Goal: Check status: Check status

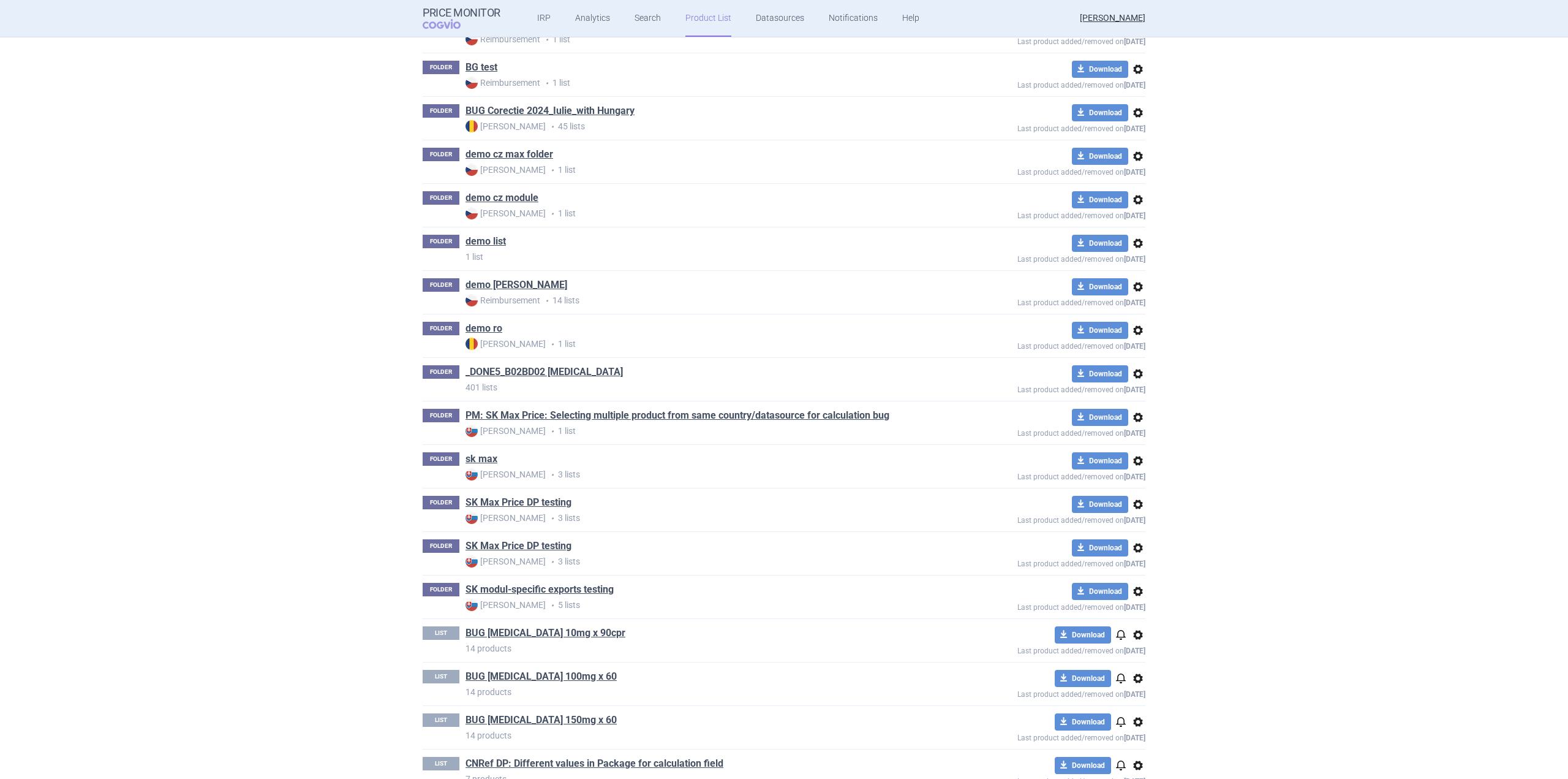
scroll to position [356, 0]
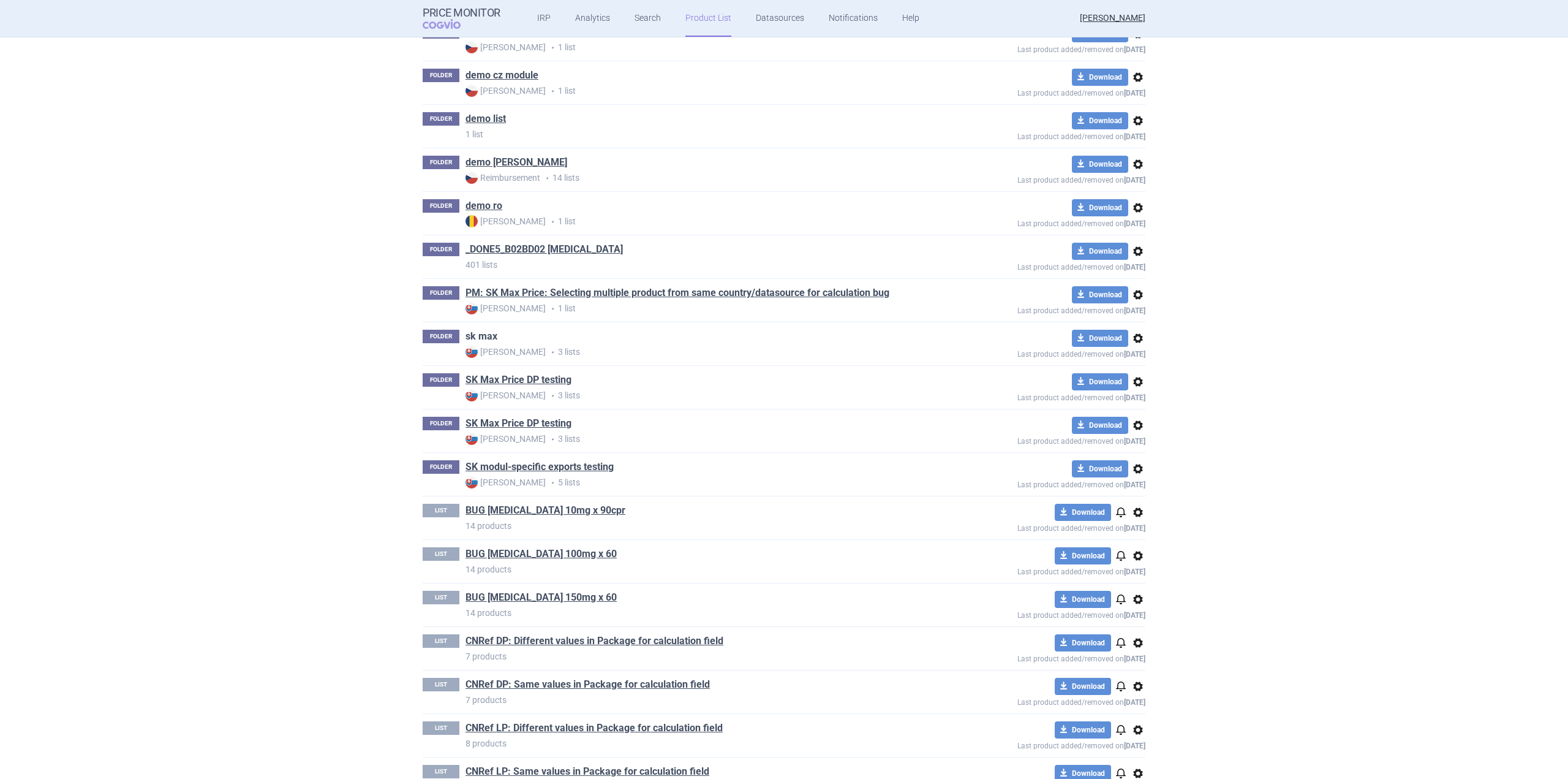
click at [484, 332] on link "sk max" at bounding box center [481, 336] width 32 height 14
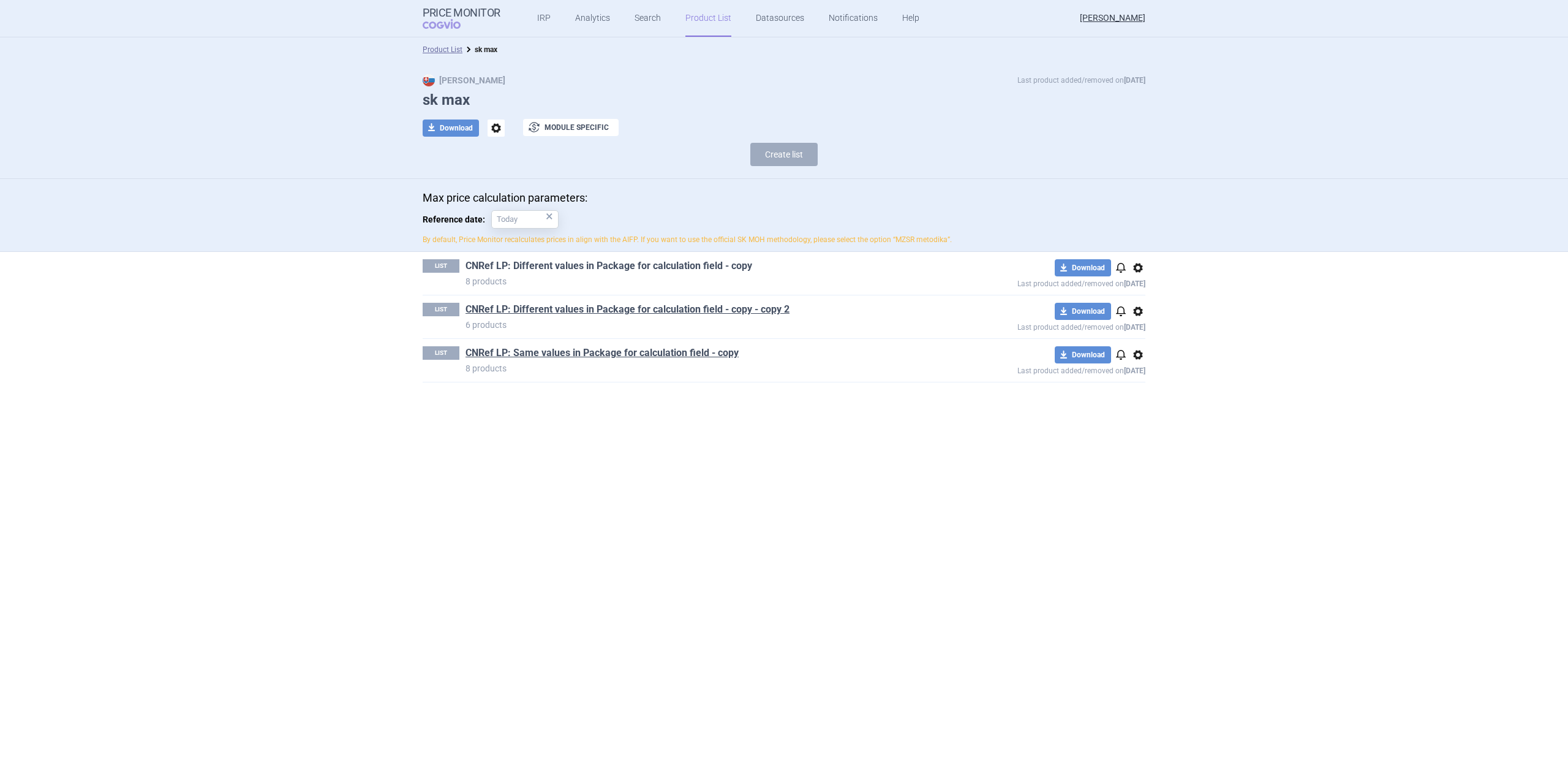
click at [586, 259] on link "CNRef LP: Different values in Package for calculation field - copy" at bounding box center [608, 265] width 287 height 14
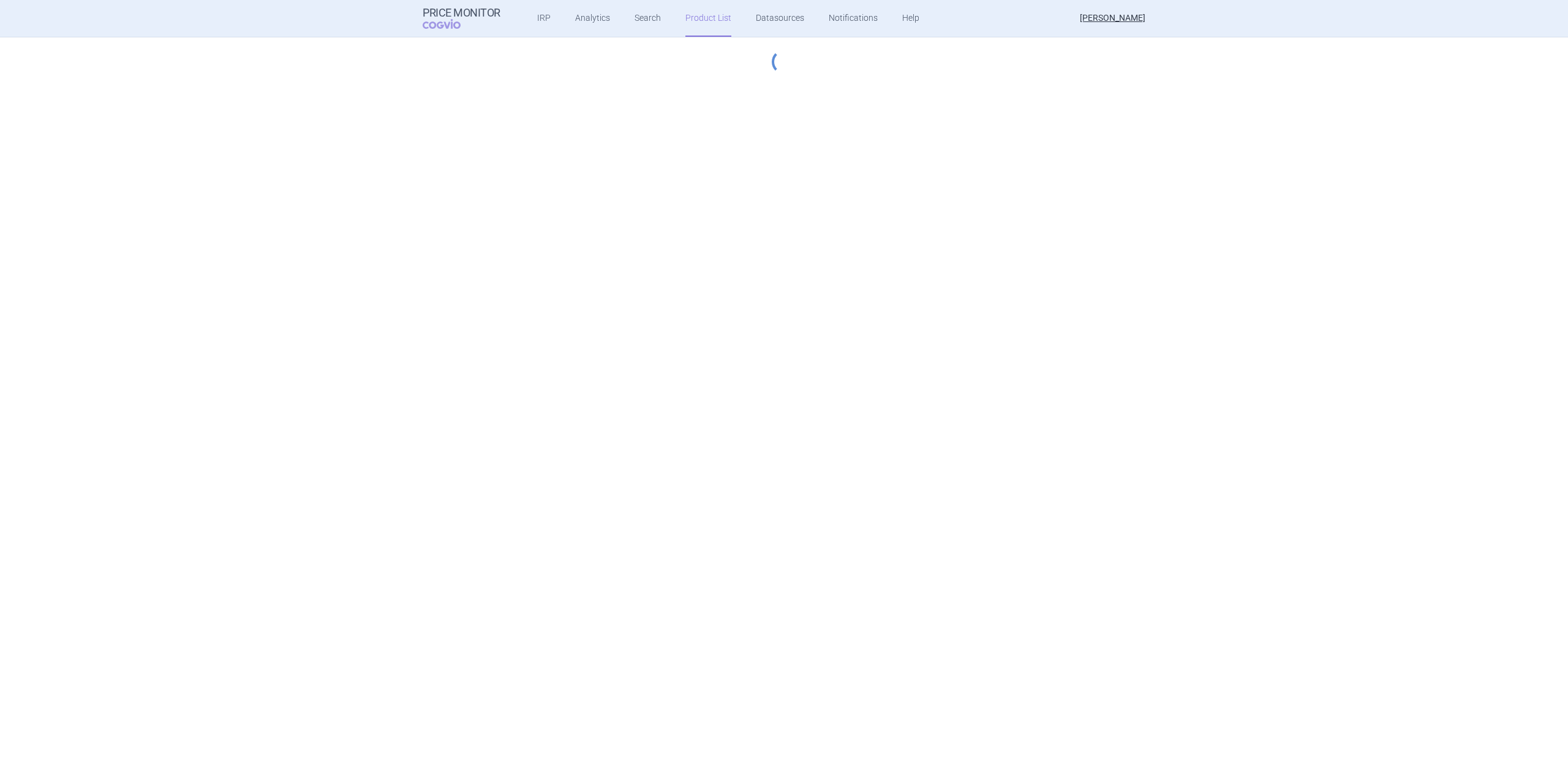
select select "[DATE]"
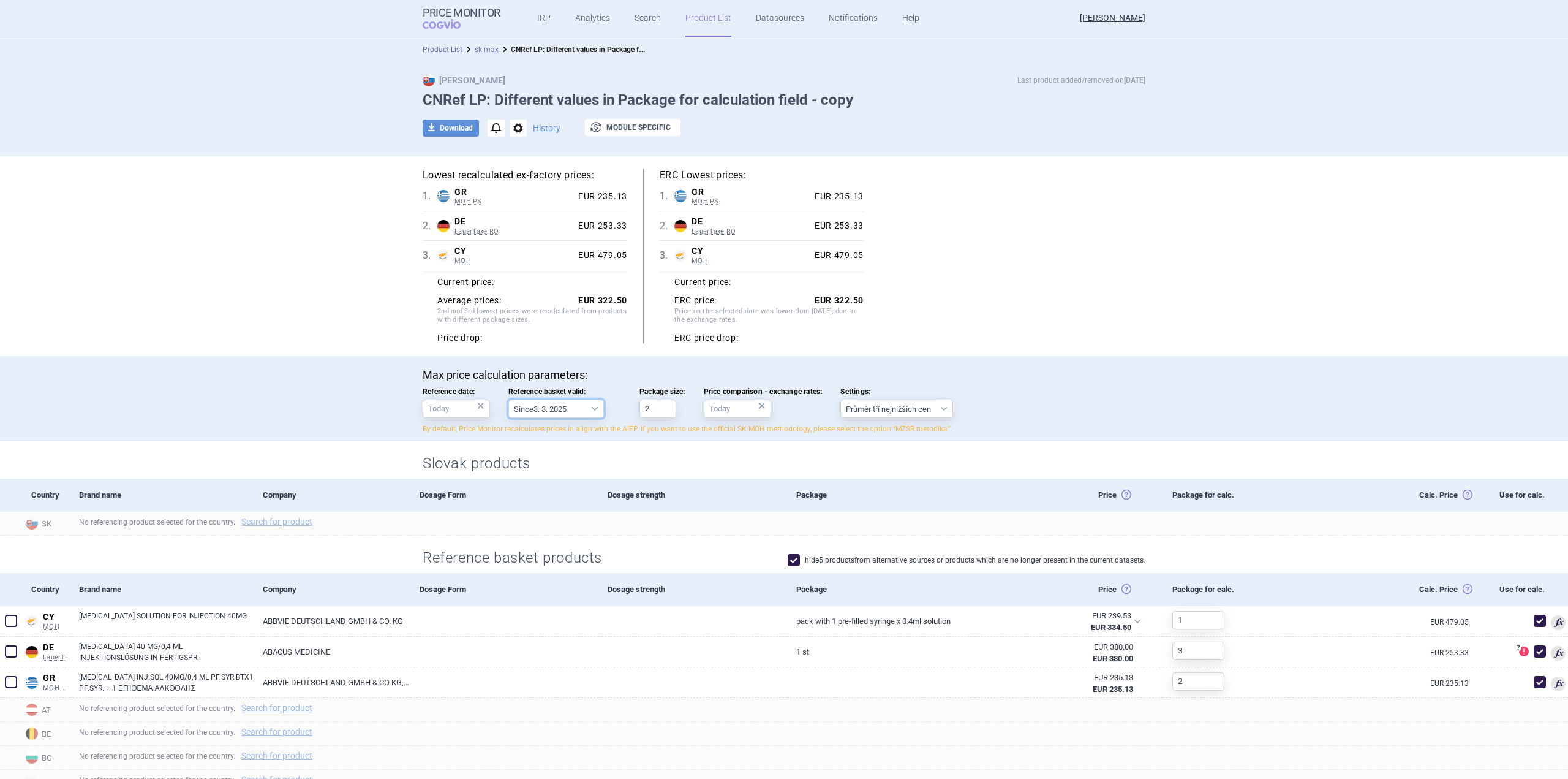
click at [543, 403] on select "Since 3. 3. 2025 Since 1. 7. 2023 Since 7. 4. 2023 Since 1. 12. 2022 Since 1. 9…" at bounding box center [557, 409] width 96 height 18
click at [559, 409] on select "Since 3. 3. 2025 Since 1. 7. 2023 Since 7. 4. 2023 Since 1. 12. 2022 Since 1. 9…" at bounding box center [557, 409] width 96 height 18
